Goal: Information Seeking & Learning: Find specific page/section

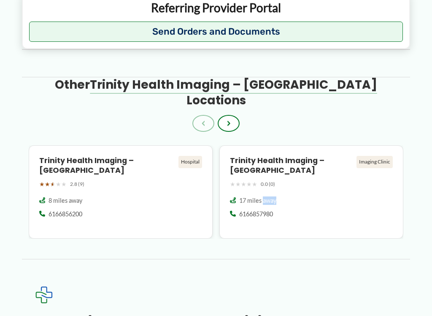
scroll to position [979, 0]
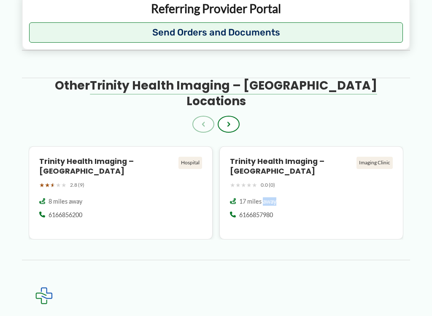
click at [99, 157] on h4 "Trinity Health Imaging – [GEOGRAPHIC_DATA]" at bounding box center [107, 166] width 136 height 19
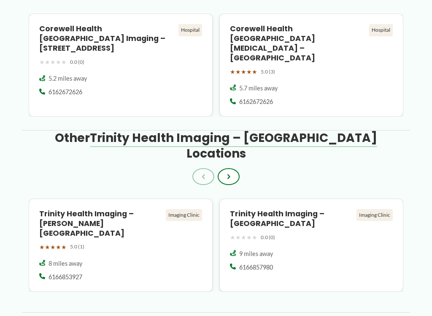
scroll to position [1078, 0]
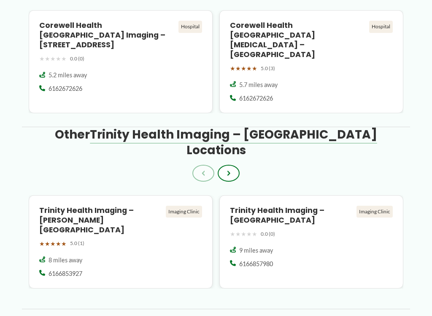
click at [190, 205] on div "Imaging Clinic" at bounding box center [184, 211] width 36 height 12
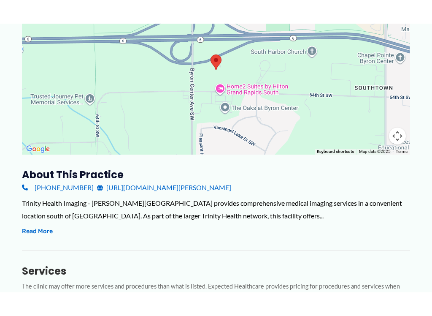
scroll to position [219, 0]
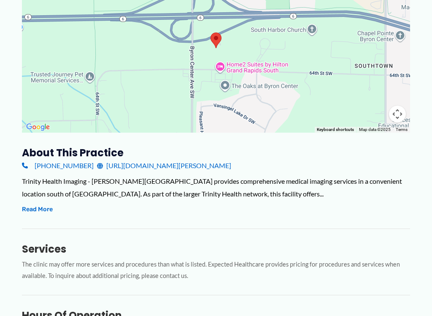
click at [55, 234] on div "Services The clinic may offer more services and procedures than what is listed.…" at bounding box center [216, 254] width 388 height 53
click at [177, 259] on p "The clinic may offer more services and procedures than what is listed. Expected…" at bounding box center [216, 270] width 388 height 23
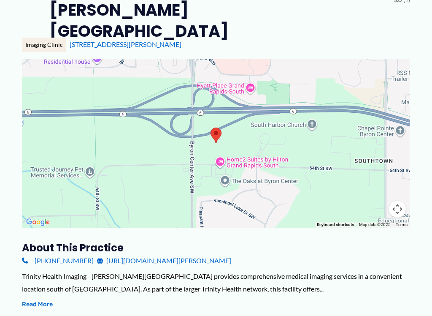
scroll to position [126, 0]
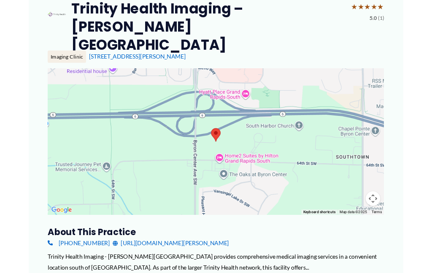
scroll to position [0, 0]
